Goal: Information Seeking & Learning: Learn about a topic

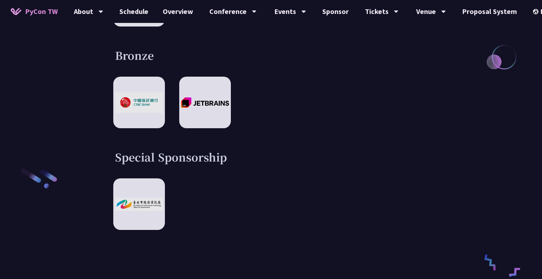
scroll to position [1060, 0]
click at [217, 199] on div at bounding box center [270, 204] width 315 height 52
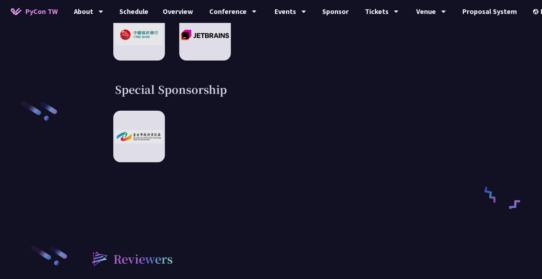
scroll to position [1138, 0]
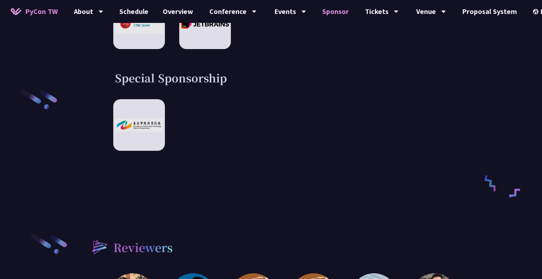
click at [329, 12] on link "Sponsor" at bounding box center [335, 11] width 41 height 23
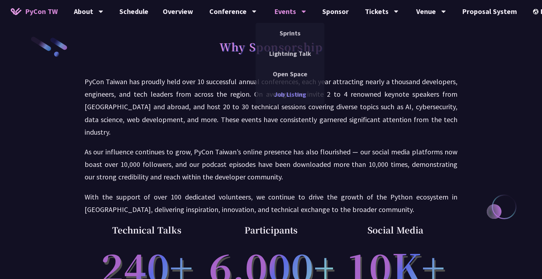
click at [283, 96] on link "Job Listing" at bounding box center [289, 94] width 69 height 17
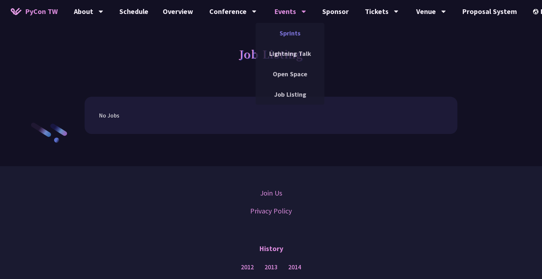
click at [287, 31] on link "Sprints" at bounding box center [289, 33] width 69 height 17
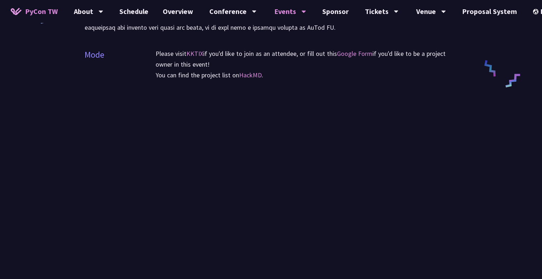
scroll to position [341, 0]
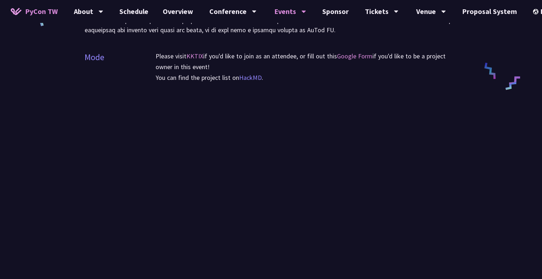
click at [245, 77] on link "HackMD" at bounding box center [250, 77] width 23 height 8
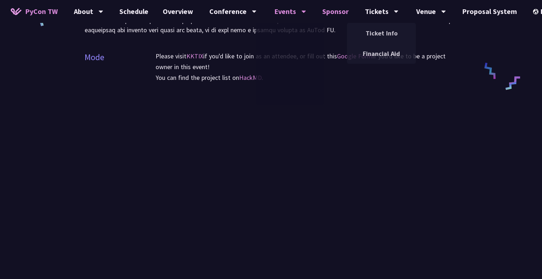
click at [327, 10] on link "Sponsor" at bounding box center [335, 11] width 41 height 23
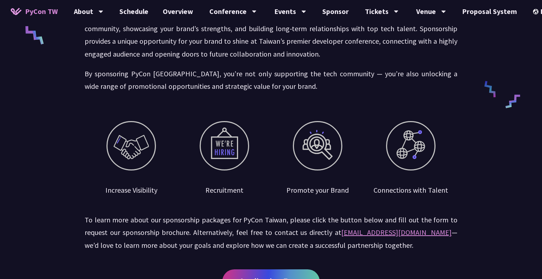
scroll to position [332, 0]
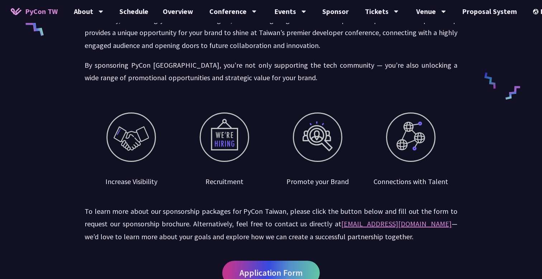
click at [407, 125] on div at bounding box center [410, 137] width 49 height 49
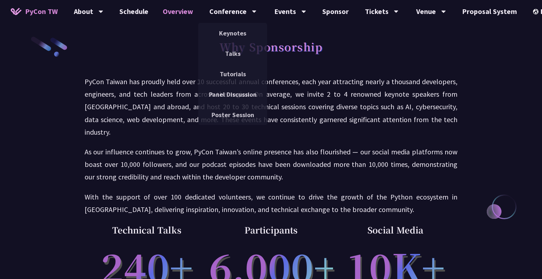
scroll to position [0, 0]
click at [227, 116] on link "Poster Session" at bounding box center [232, 114] width 69 height 17
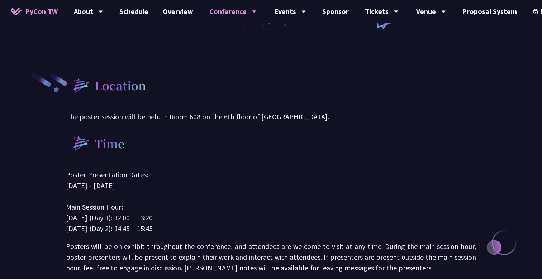
scroll to position [124, 0]
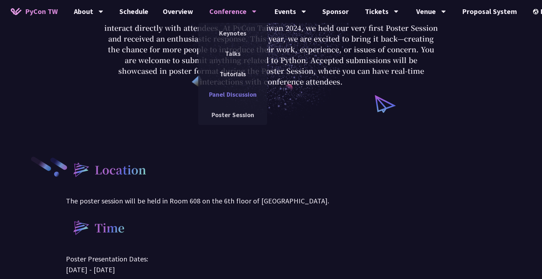
click at [240, 95] on link "Panel Discussion" at bounding box center [232, 94] width 69 height 17
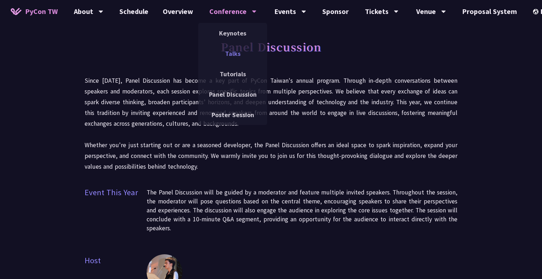
click at [232, 56] on link "Talks" at bounding box center [232, 53] width 69 height 17
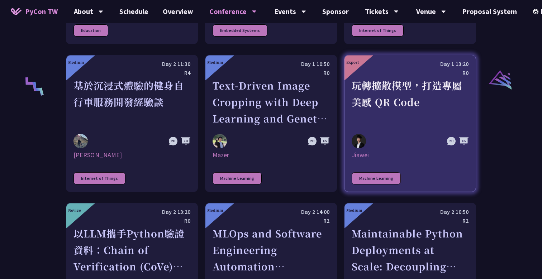
click at [380, 97] on div "玩轉擴散模型，打造專屬美感 QR Code" at bounding box center [410, 101] width 117 height 49
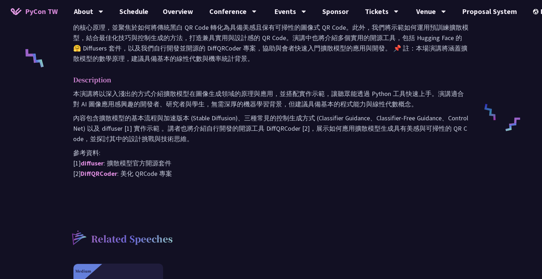
scroll to position [329, 0]
